Goal: Go to known website: Access a specific website the user already knows

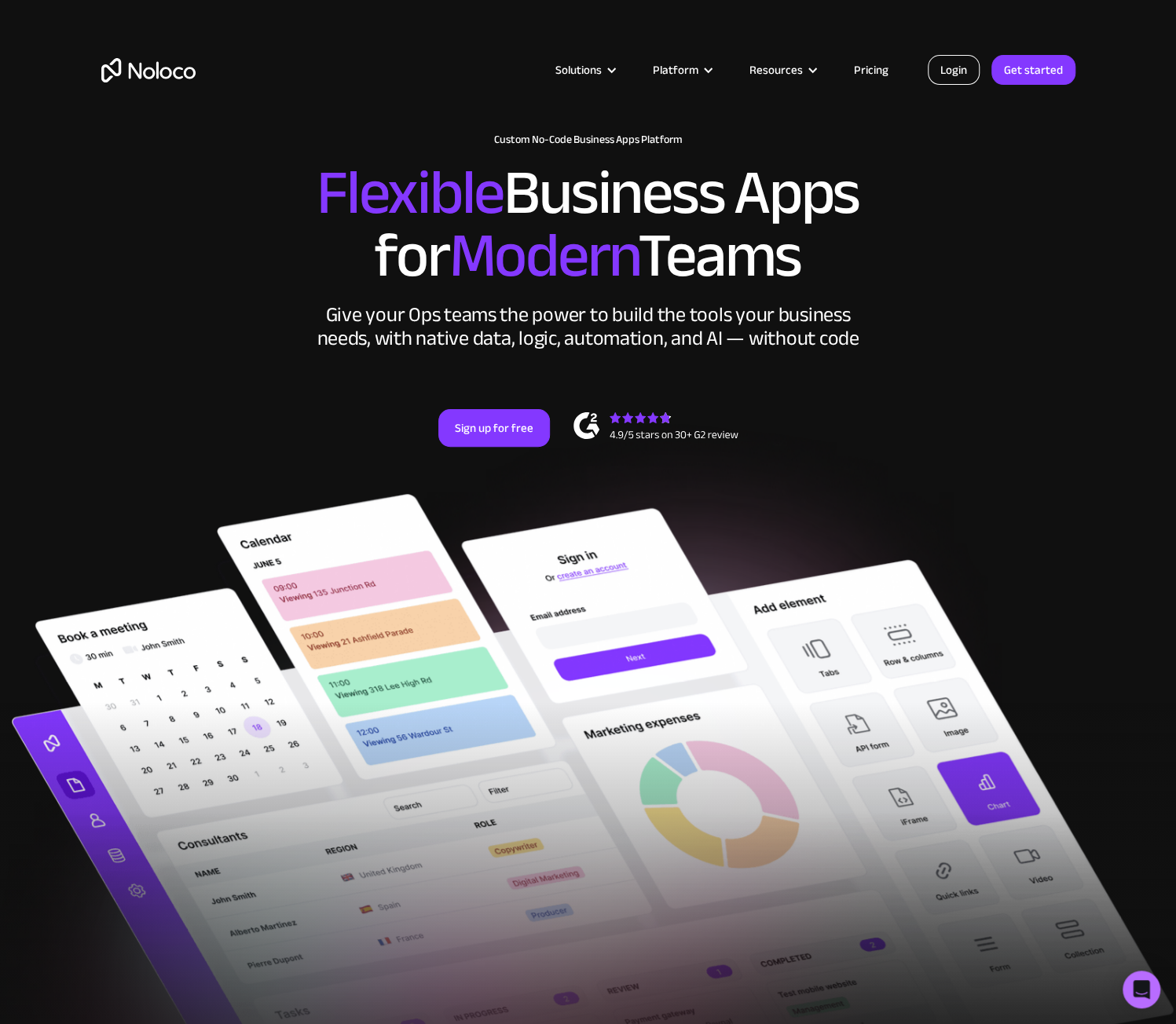
click at [960, 72] on link "Login" at bounding box center [953, 70] width 52 height 30
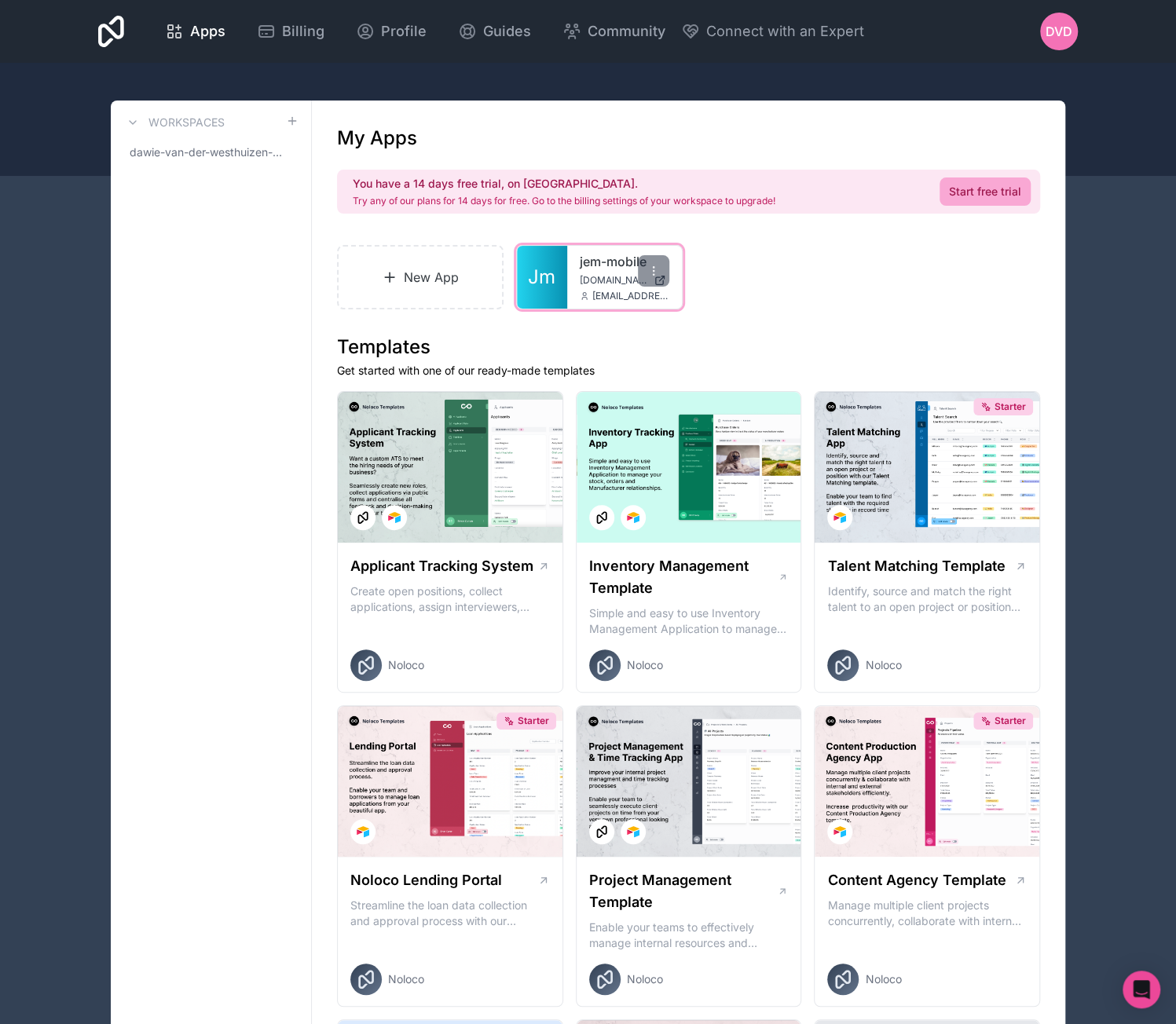
click at [590, 258] on link "jem-mobile" at bounding box center [624, 262] width 90 height 19
